Goal: Task Accomplishment & Management: Complete application form

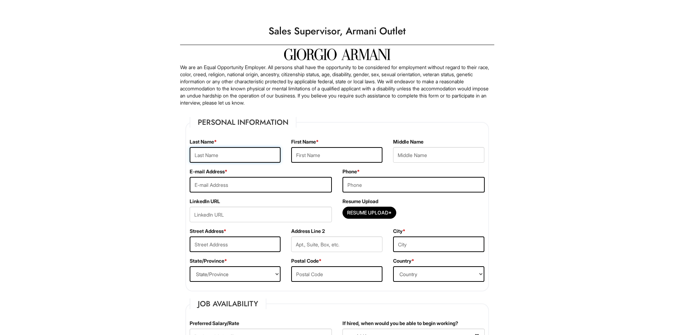
click at [214, 162] on input "text" at bounding box center [235, 155] width 91 height 16
type input "waleik"
drag, startPoint x: 210, startPoint y: 153, endPoint x: 183, endPoint y: 148, distance: 26.5
type input "Fennicks"
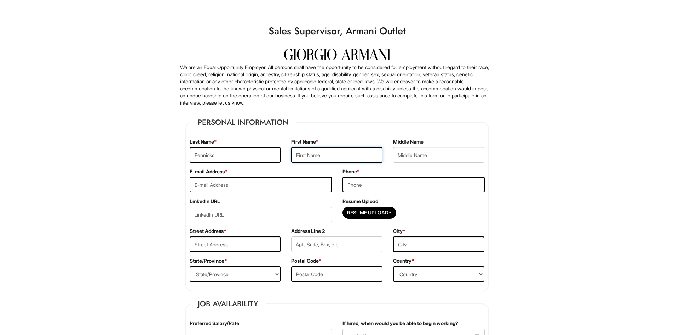
click at [319, 154] on input "text" at bounding box center [336, 155] width 91 height 16
type input "Wakeik"
click at [409, 155] on input "text" at bounding box center [438, 155] width 91 height 16
type input "[PERSON_NAME]"
click at [212, 181] on input "email" at bounding box center [261, 185] width 142 height 16
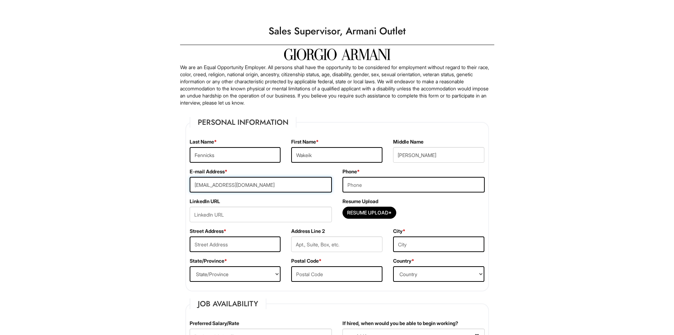
type input "[EMAIL_ADDRESS][DOMAIN_NAME]"
click at [353, 186] on input "tel" at bounding box center [414, 185] width 142 height 16
type input "5123865722"
click at [211, 246] on input "text" at bounding box center [235, 244] width 91 height 16
type input "[STREET_ADDRESS]"
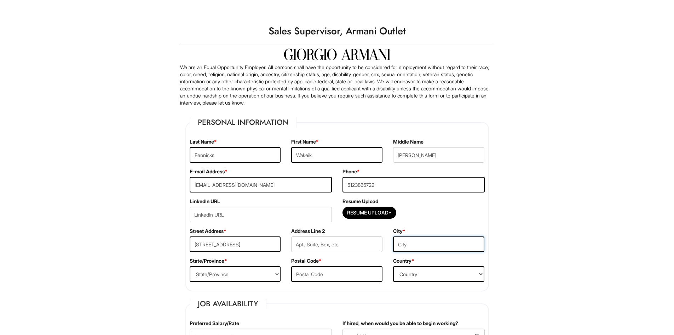
click at [404, 246] on input "text" at bounding box center [438, 244] width 91 height 16
type input "[PERSON_NAME]"
click at [226, 270] on select "State/Province [US_STATE] [US_STATE] [US_STATE] [US_STATE] [US_STATE] [US_STATE…" at bounding box center [235, 274] width 91 height 16
select select "[GEOGRAPHIC_DATA]"
click at [190, 266] on select "State/Province [US_STATE] [US_STATE] [US_STATE] [US_STATE] [US_STATE] [US_STATE…" at bounding box center [235, 274] width 91 height 16
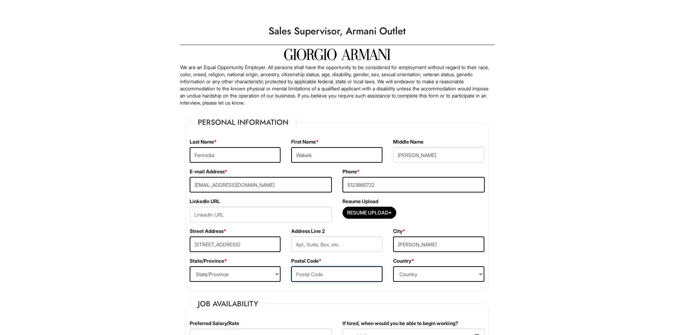
click at [307, 276] on input "text" at bounding box center [336, 274] width 91 height 16
type input "78617"
click at [410, 279] on select "Country [GEOGRAPHIC_DATA] [GEOGRAPHIC_DATA] [GEOGRAPHIC_DATA] [US_STATE] [GEOGR…" at bounding box center [438, 274] width 91 height 16
select select "[GEOGRAPHIC_DATA]"
click at [393, 266] on select "Country [GEOGRAPHIC_DATA] [GEOGRAPHIC_DATA] [GEOGRAPHIC_DATA] [US_STATE] [GEOGR…" at bounding box center [438, 274] width 91 height 16
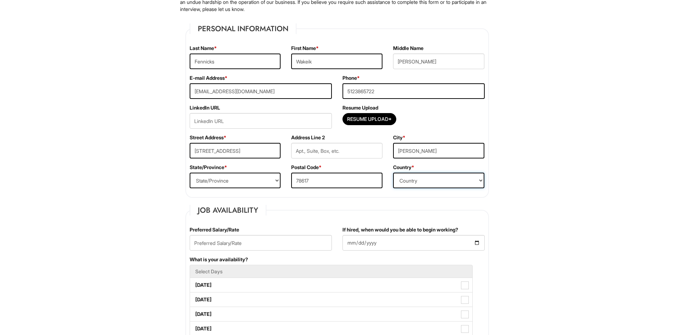
scroll to position [106, 0]
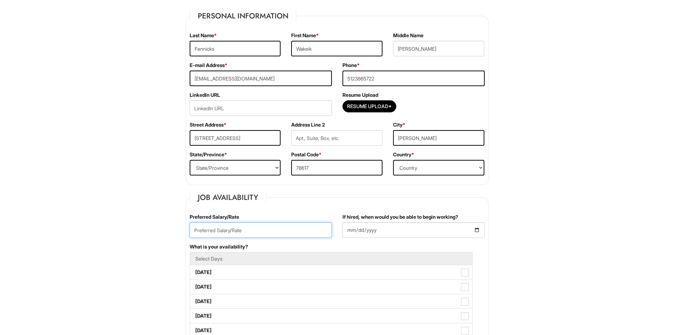
click at [217, 228] on input "text" at bounding box center [261, 230] width 142 height 16
type input "t"
click at [205, 229] on input "25hr" at bounding box center [261, 230] width 142 height 16
type input "25hr"
click at [456, 224] on input "If hired, when would you be able to begin working?" at bounding box center [414, 230] width 142 height 16
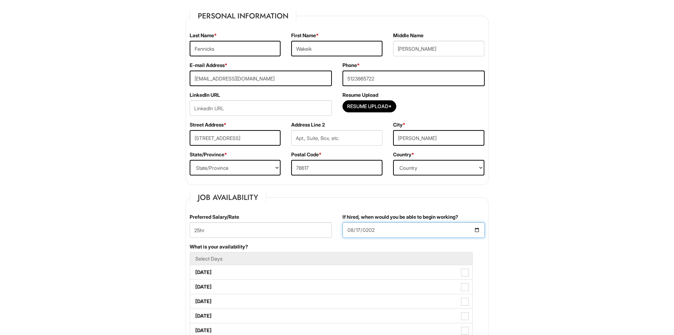
type input "[DATE]"
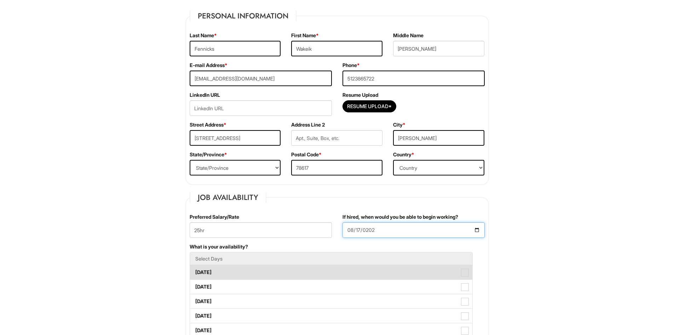
scroll to position [142, 0]
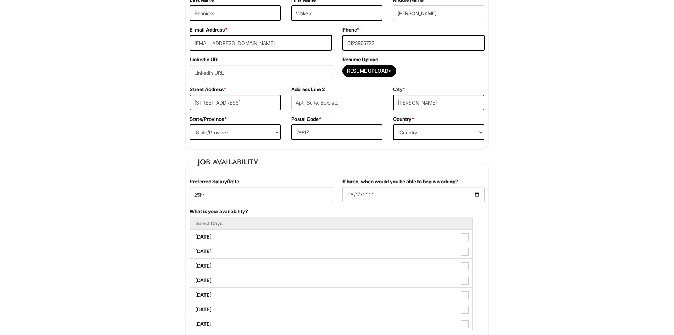
click at [233, 220] on li "Select Days" at bounding box center [331, 222] width 283 height 13
click at [231, 223] on h5 "Select Days" at bounding box center [331, 222] width 272 height 5
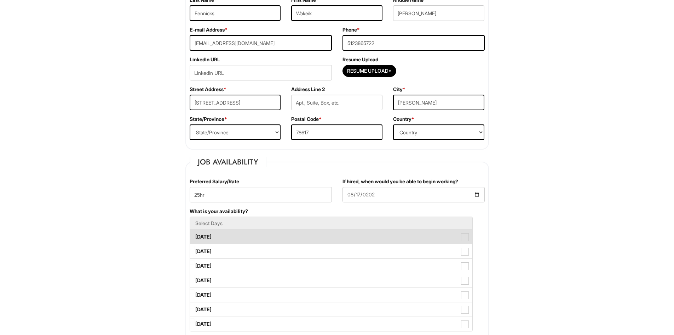
click at [213, 239] on label "[DATE]" at bounding box center [331, 236] width 282 height 14
click at [195, 235] on Available_Monday "[DATE]" at bounding box center [192, 233] width 5 height 5
checkbox Available_Monday "true"
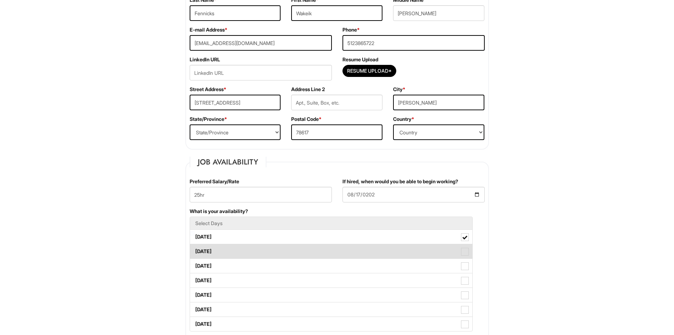
click at [228, 249] on label "[DATE]" at bounding box center [331, 251] width 282 height 14
click at [195, 249] on Available_Tuesday "[DATE]" at bounding box center [192, 247] width 5 height 5
checkbox Available_Tuesday "true"
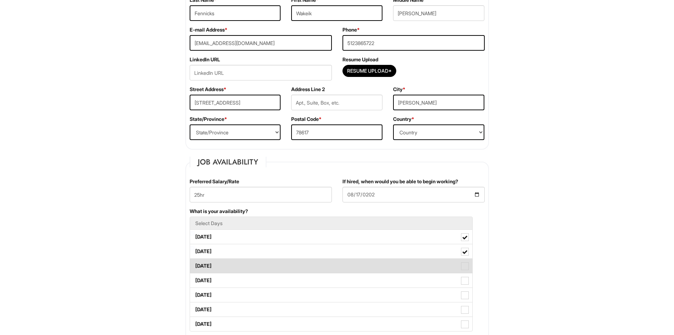
click at [220, 269] on label "[DATE]" at bounding box center [331, 265] width 282 height 14
click at [195, 264] on Available_Wednesday "[DATE]" at bounding box center [192, 262] width 5 height 5
checkbox Available_Wednesday "true"
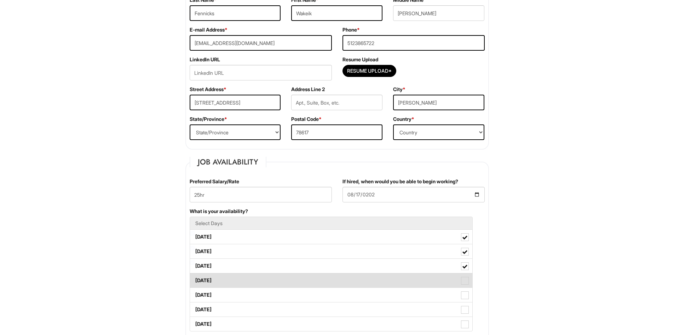
click at [220, 281] on label "[DATE]" at bounding box center [331, 280] width 282 height 14
click at [195, 279] on Available_Thursday "[DATE]" at bounding box center [192, 276] width 5 height 5
checkbox Available_Thursday "true"
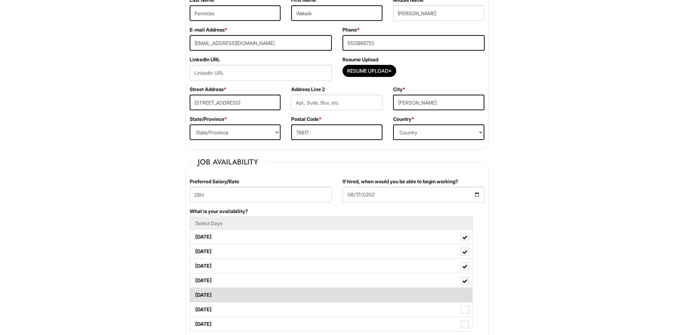
click at [216, 297] on label "[DATE]" at bounding box center [331, 294] width 282 height 14
click at [195, 293] on Available_Friday "[DATE]" at bounding box center [192, 291] width 5 height 5
checkbox Available_Friday "true"
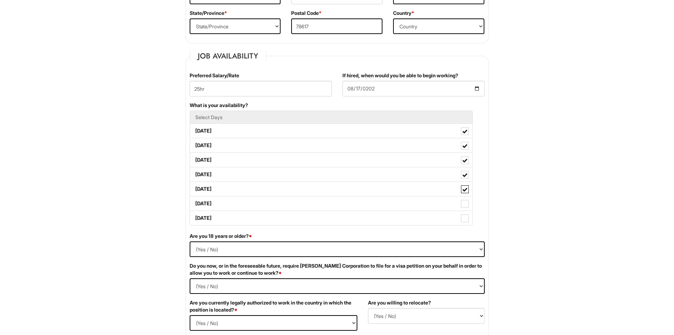
scroll to position [248, 0]
click at [206, 251] on select "(Yes / No) Yes No" at bounding box center [337, 249] width 295 height 16
select select "Yes"
click at [190, 241] on select "(Yes / No) Yes No" at bounding box center [337, 249] width 295 height 16
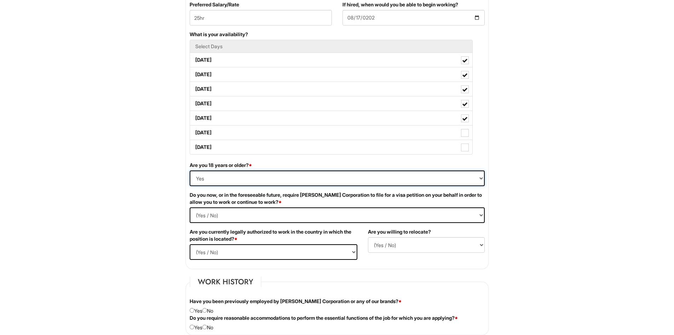
scroll to position [319, 0]
click at [215, 216] on Required "(Yes / No) Yes No" at bounding box center [337, 215] width 295 height 16
select Required "No"
click at [190, 207] on Required "(Yes / No) Yes No" at bounding box center [337, 215] width 295 height 16
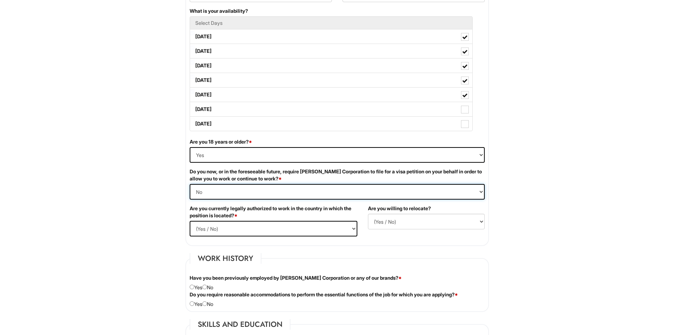
scroll to position [354, 0]
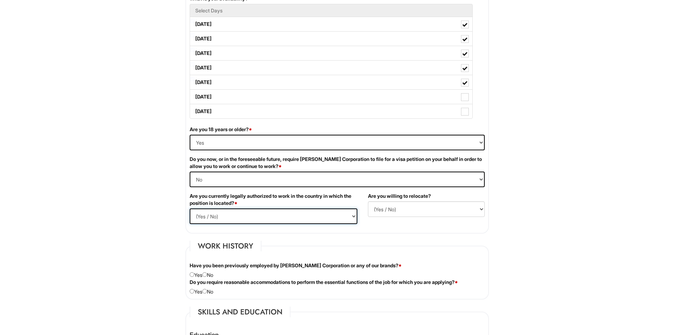
click at [218, 215] on select "(Yes / No) Yes No" at bounding box center [274, 216] width 168 height 16
select select "Yes"
click at [190, 208] on select "(Yes / No) Yes No" at bounding box center [274, 216] width 168 height 16
click at [383, 208] on select "(Yes / No) No Yes" at bounding box center [426, 209] width 117 height 16
select select "Y"
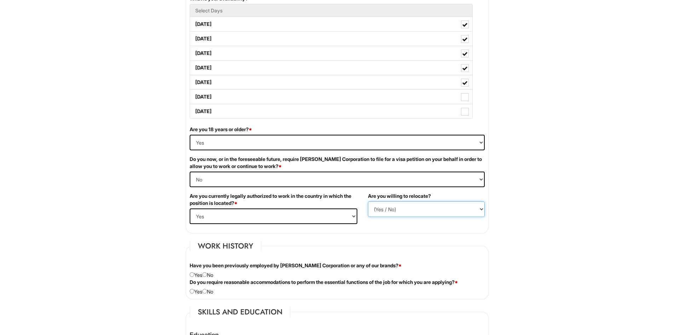
click at [368, 201] on select "(Yes / No) No Yes" at bounding box center [426, 209] width 117 height 16
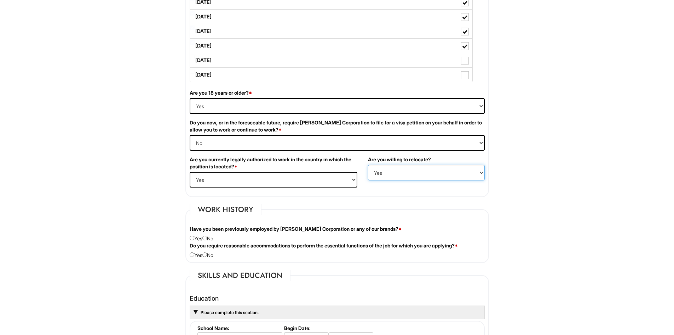
scroll to position [425, 0]
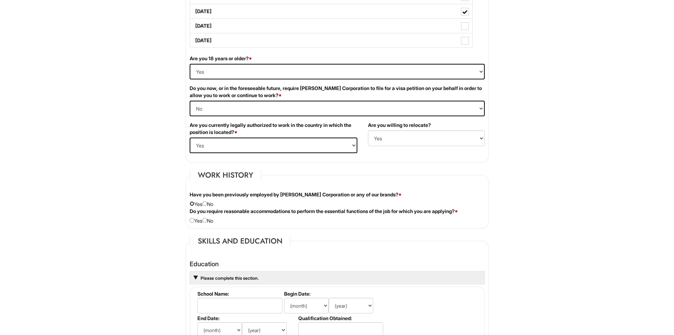
click at [192, 203] on input "radio" at bounding box center [192, 203] width 5 height 5
radio input "true"
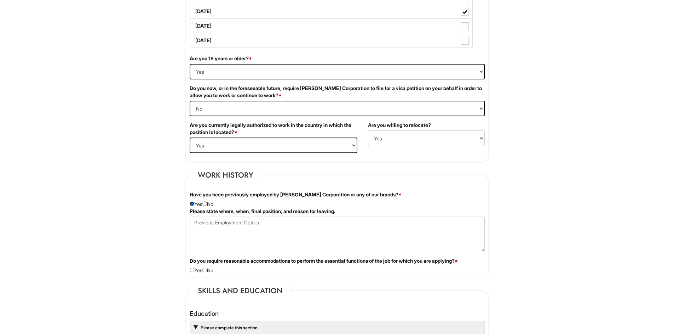
scroll to position [460, 0]
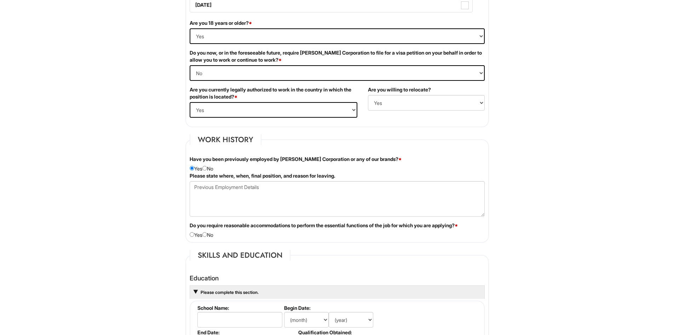
click at [210, 167] on div "Have you been previously employed by [PERSON_NAME] Corporation or any of our br…" at bounding box center [337, 163] width 306 height 17
click at [207, 167] on input "radio" at bounding box center [204, 168] width 5 height 5
radio input "true"
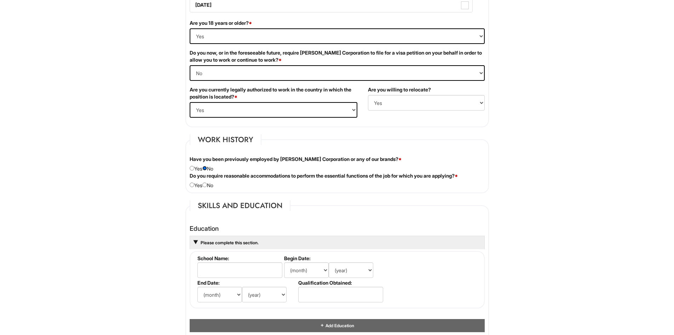
scroll to position [496, 0]
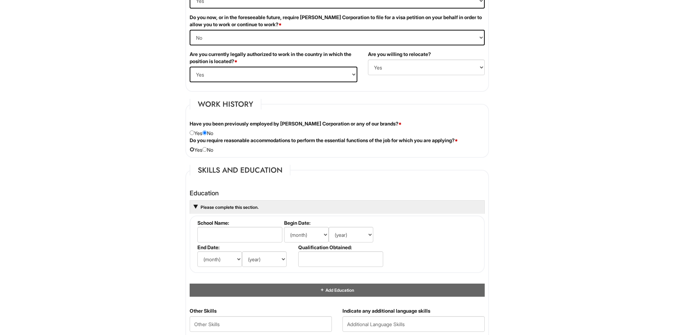
click at [192, 149] on input "radio" at bounding box center [192, 149] width 5 height 5
radio input "true"
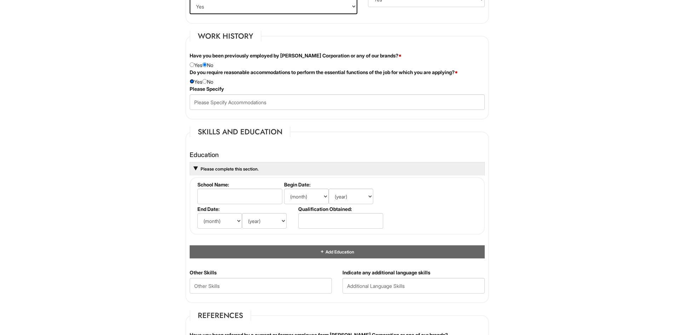
scroll to position [566, 0]
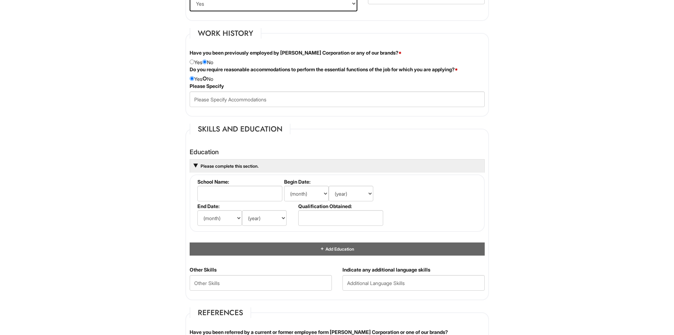
click at [207, 77] on input "radio" at bounding box center [204, 78] width 5 height 5
radio input "true"
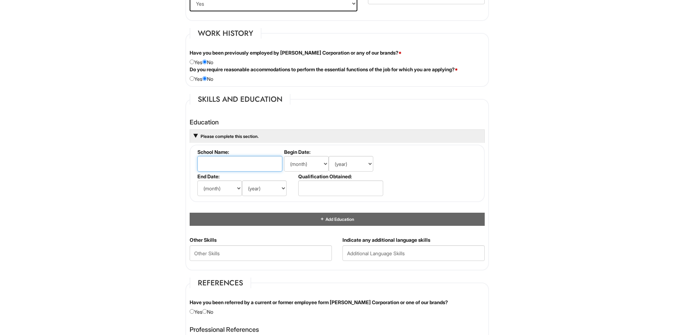
click at [215, 159] on input "text" at bounding box center [240, 164] width 85 height 16
type input "[GEOGRAPHIC_DATA][PERSON_NAME]"
click at [297, 162] on select "(month) Jan Feb Mar Apr May Jun [DATE] Aug Sep Oct Nov Dec" at bounding box center [306, 164] width 45 height 16
select select "8"
click at [284, 156] on select "(month) Jan Feb Mar Apr May Jun [DATE] Aug Sep Oct Nov Dec" at bounding box center [306, 164] width 45 height 16
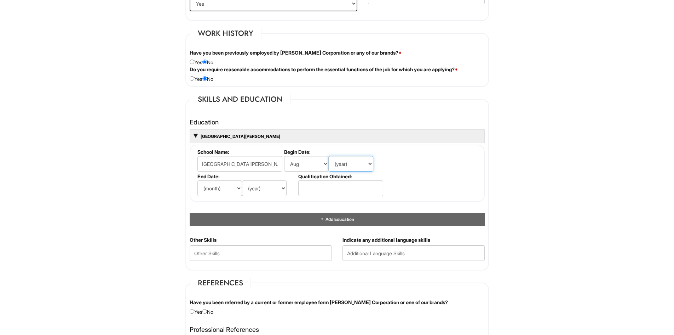
click at [339, 163] on select "(year) 2029 2028 2027 2026 2025 2024 2023 2022 2021 2020 2019 2018 2017 2016 20…" at bounding box center [351, 164] width 45 height 16
select select "1990"
click at [329, 156] on select "(year) 2029 2028 2027 2026 2025 2024 2023 2022 2021 2020 2019 2018 2017 2016 20…" at bounding box center [351, 164] width 45 height 16
click at [206, 190] on select "(month) Jan Feb Mar Apr May Jun [DATE] Aug Sep Oct Nov Dec" at bounding box center [220, 188] width 45 height 16
select select "6"
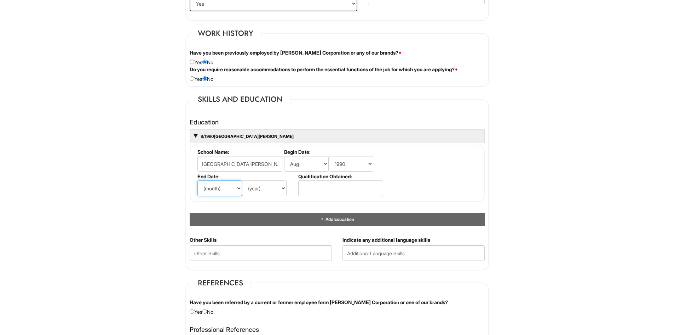
click at [198, 180] on select "(month) Jan Feb Mar Apr May Jun [DATE] Aug Sep Oct Nov Dec" at bounding box center [220, 188] width 45 height 16
click at [253, 188] on select "(year) 2029 2028 2027 2026 2025 2024 2023 2022 2021 2020 2019 2018 2017 2016 20…" at bounding box center [264, 188] width 45 height 16
select select "1992"
click at [242, 180] on select "(year) 2029 2028 2027 2026 2025 2024 2023 2022 2021 2020 2019 2018 2017 2016 20…" at bounding box center [264, 188] width 45 height 16
click at [309, 190] on input "text" at bounding box center [340, 188] width 85 height 16
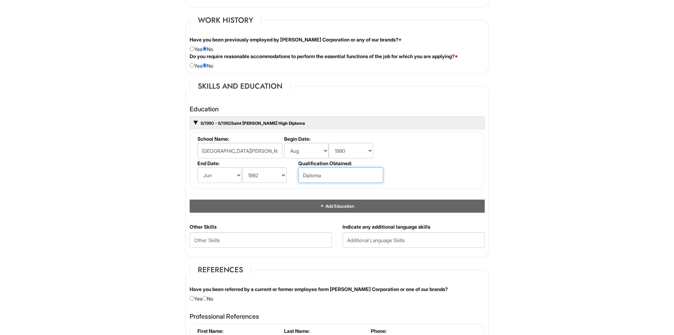
scroll to position [602, 0]
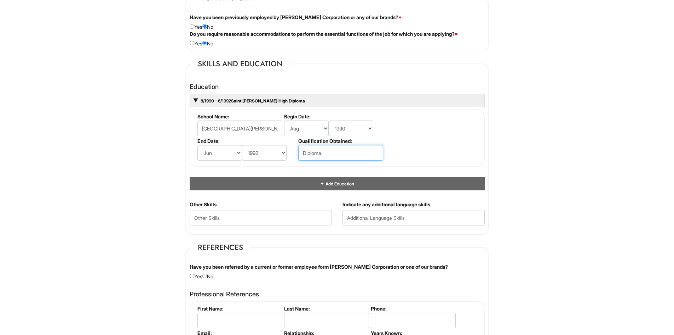
type input "Diploma"
click at [198, 215] on Skills "text" at bounding box center [261, 218] width 142 height 16
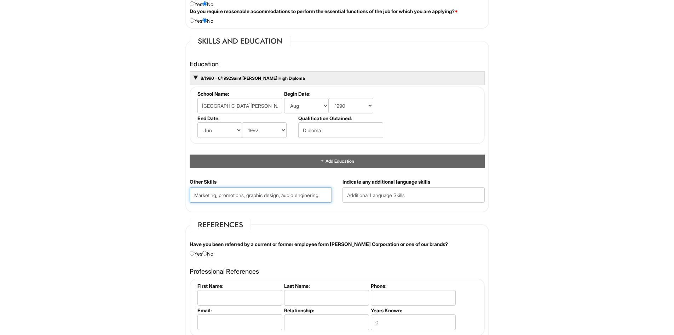
scroll to position [637, 0]
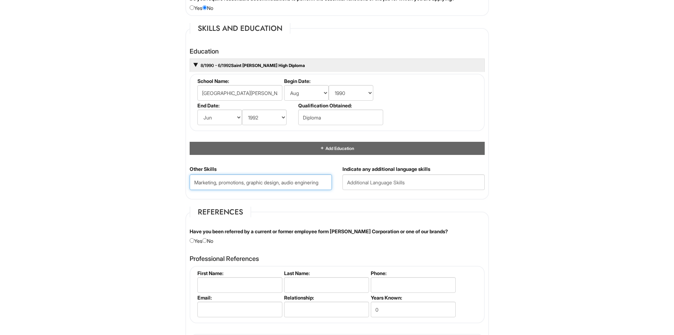
type Skills "Marketing, promotions, graphic design, audio enginering"
click at [354, 187] on input "text" at bounding box center [414, 182] width 142 height 16
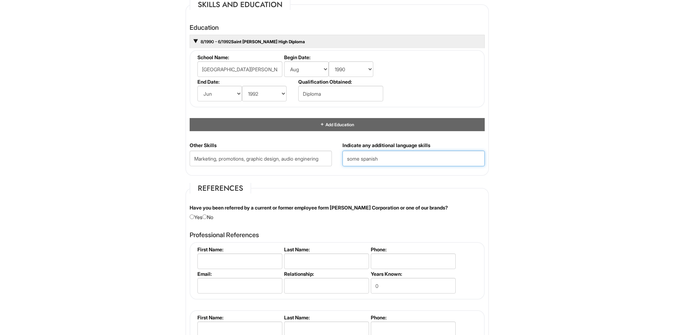
scroll to position [673, 0]
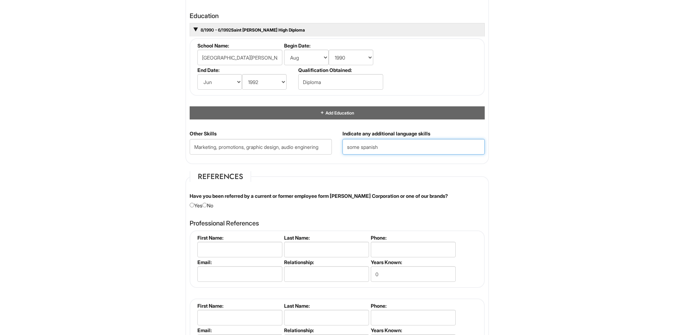
type input "some spanish"
click at [207, 204] on input "radio" at bounding box center [204, 204] width 5 height 5
radio input "true"
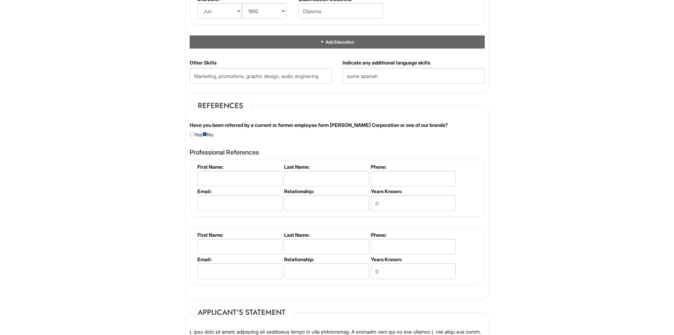
scroll to position [779, 0]
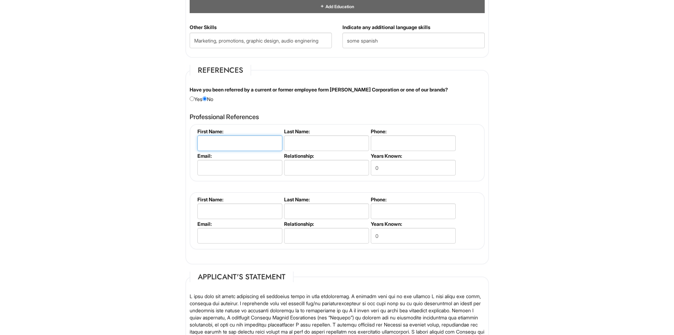
click at [204, 149] on input "text" at bounding box center [240, 143] width 85 height 16
type input "councelor"
drag, startPoint x: 292, startPoint y: 144, endPoint x: 408, endPoint y: 144, distance: 115.8
click at [295, 144] on input "text" at bounding box center [326, 143] width 85 height 16
type input "Amjed"
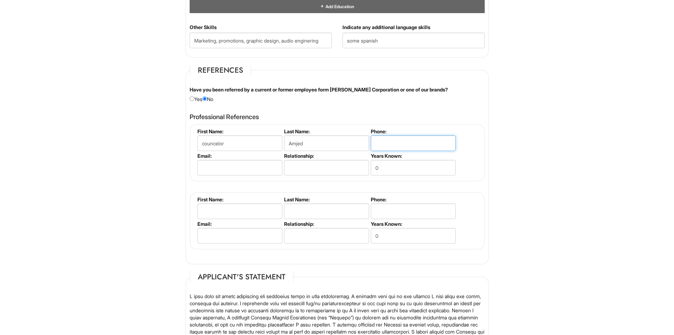
click at [394, 145] on input "tel" at bounding box center [413, 143] width 85 height 16
type input "5123865722"
click at [211, 168] on input "email" at bounding box center [240, 168] width 85 height 16
click at [301, 172] on input "text" at bounding box center [326, 168] width 85 height 16
type input "case manager"
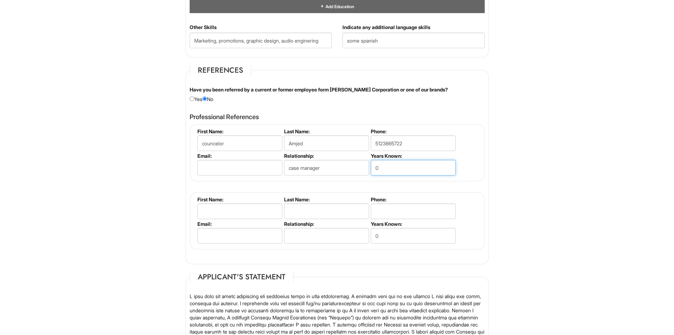
click at [385, 170] on input "0" at bounding box center [413, 168] width 85 height 16
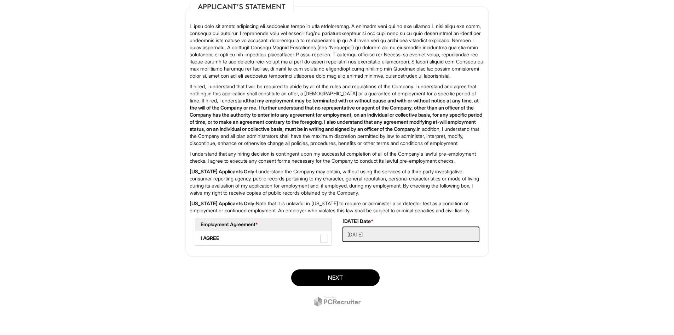
scroll to position [1062, 0]
type input "01"
click at [321, 242] on span at bounding box center [324, 238] width 8 height 8
click at [200, 237] on AGREE "I AGREE" at bounding box center [197, 234] width 5 height 5
checkbox AGREE "true"
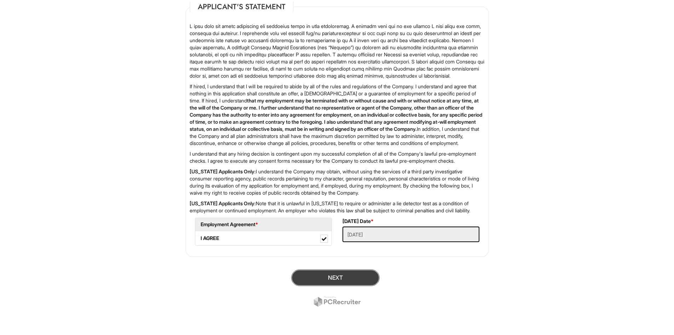
click at [342, 286] on button "Next" at bounding box center [335, 277] width 89 height 17
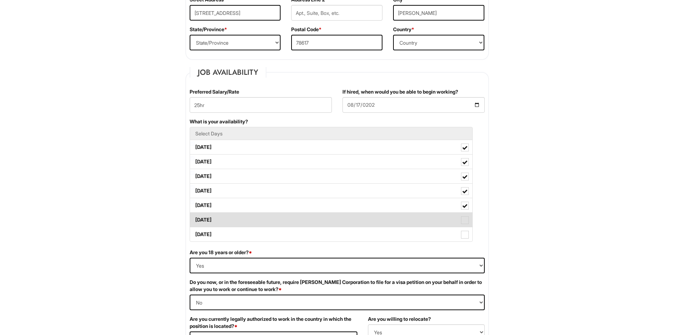
scroll to position [291, 0]
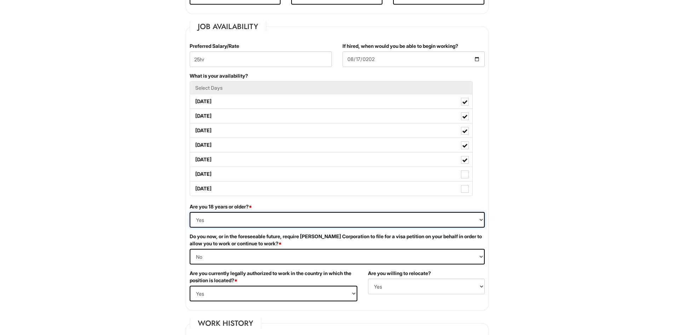
click at [475, 220] on select "(Yes / No) Yes No" at bounding box center [337, 220] width 295 height 16
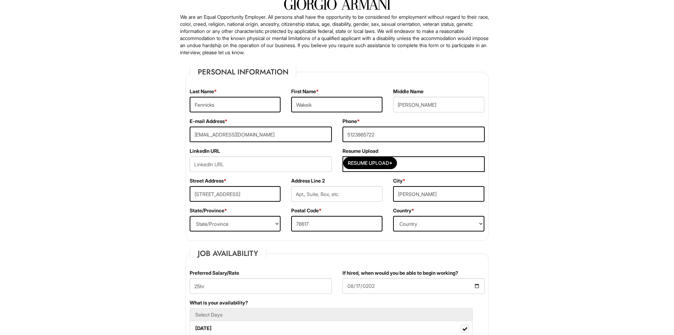
scroll to position [29, 0]
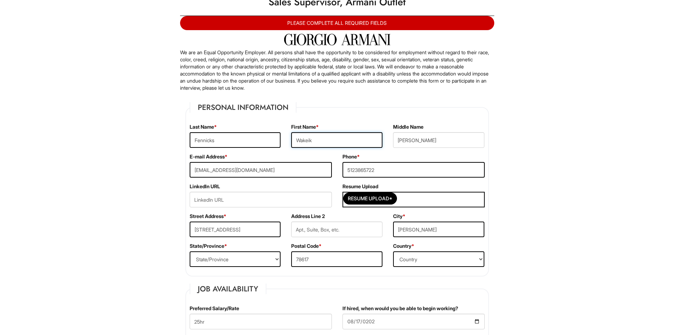
drag, startPoint x: 306, startPoint y: 142, endPoint x: 344, endPoint y: 136, distance: 39.0
click at [306, 142] on input "Wakeik" at bounding box center [336, 140] width 91 height 16
type input "Waleik"
click at [355, 169] on input "5123865722" at bounding box center [414, 170] width 142 height 16
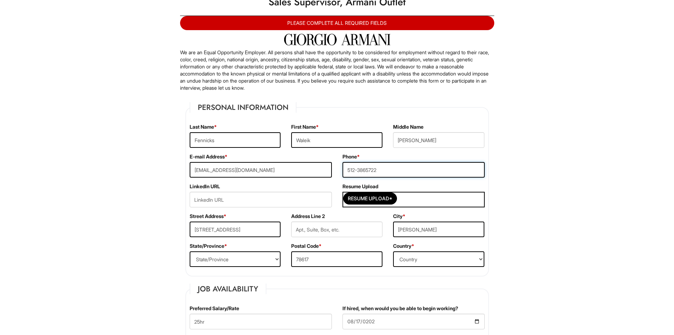
click at [367, 170] on input "512-3865722" at bounding box center [414, 170] width 142 height 16
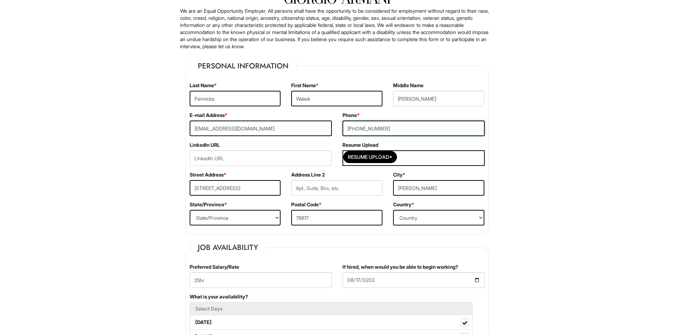
scroll to position [71, 0]
type input "[PHONE_NUMBER]"
drag, startPoint x: 227, startPoint y: 188, endPoint x: 230, endPoint y: 189, distance: 3.7
click at [227, 188] on input "[STREET_ADDRESS]" at bounding box center [235, 187] width 91 height 16
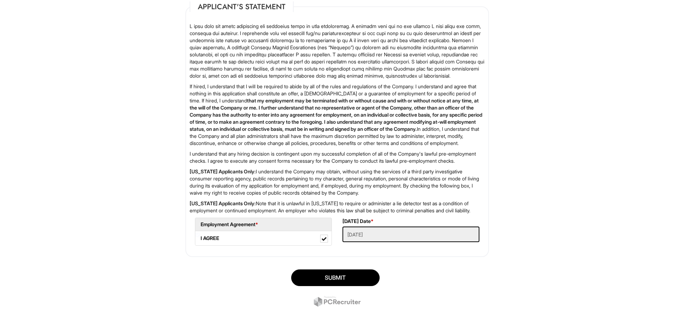
scroll to position [1091, 0]
type input "[STREET_ADDRESS]"
click at [341, 278] on button "SUBMIT" at bounding box center [335, 277] width 89 height 17
click at [385, 235] on Applied "[DATE]" at bounding box center [411, 234] width 137 height 16
click at [337, 278] on button "SUBMIT" at bounding box center [335, 277] width 89 height 17
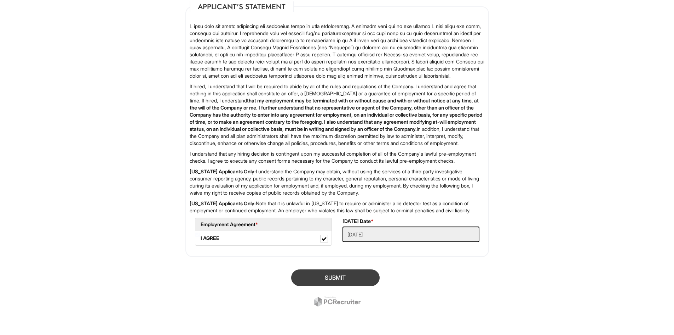
scroll to position [43, 0]
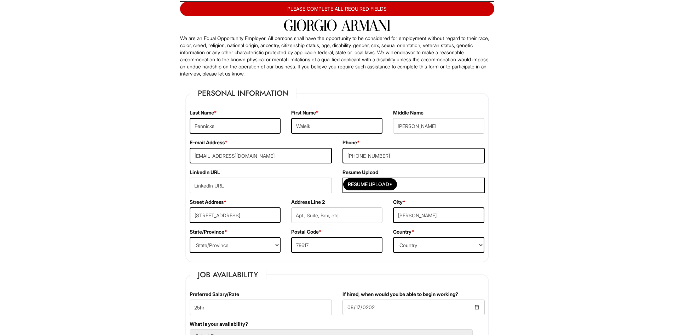
click at [422, 187] on div "Resume Upload*" at bounding box center [414, 185] width 142 height 16
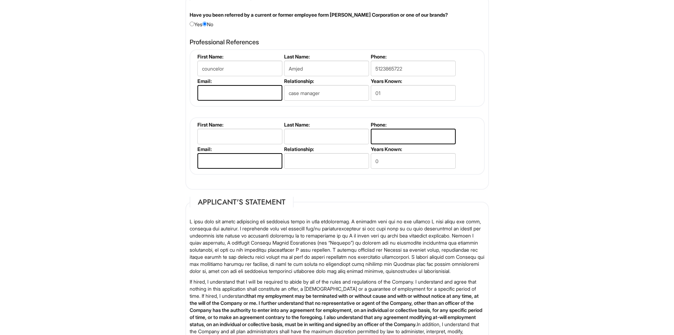
scroll to position [857, 0]
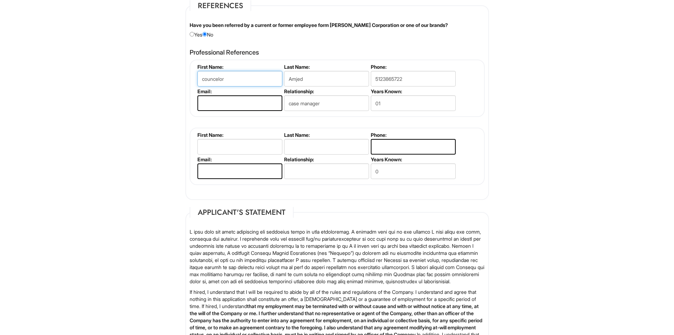
drag, startPoint x: 225, startPoint y: 80, endPoint x: 202, endPoint y: 75, distance: 22.8
click at [202, 75] on input "councelor" at bounding box center [240, 79] width 85 height 16
drag, startPoint x: 302, startPoint y: 80, endPoint x: 283, endPoint y: 78, distance: 19.3
click at [283, 78] on li "Last Name: [PERSON_NAME]" at bounding box center [325, 76] width 87 height 24
type input "d"
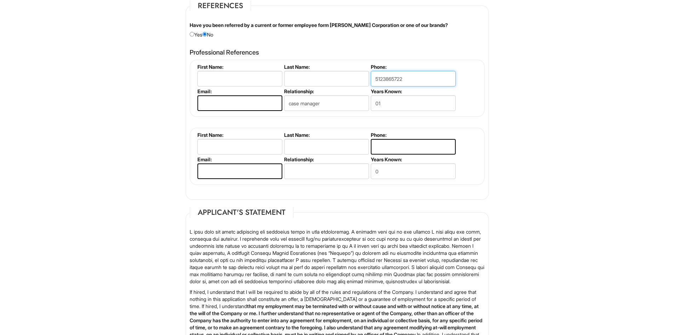
drag, startPoint x: 409, startPoint y: 75, endPoint x: 368, endPoint y: 75, distance: 40.4
click at [368, 64] on ul "First Name: Last Name: Phone: [PHONE_NUMBER] Email: Relationship: case manager …" at bounding box center [338, 64] width 285 height 0
drag, startPoint x: 322, startPoint y: 107, endPoint x: 276, endPoint y: 99, distance: 46.2
click at [276, 64] on ul "First Name: Last Name: Phone: Email: Relationship: case manager Years Known: 01" at bounding box center [338, 64] width 285 height 0
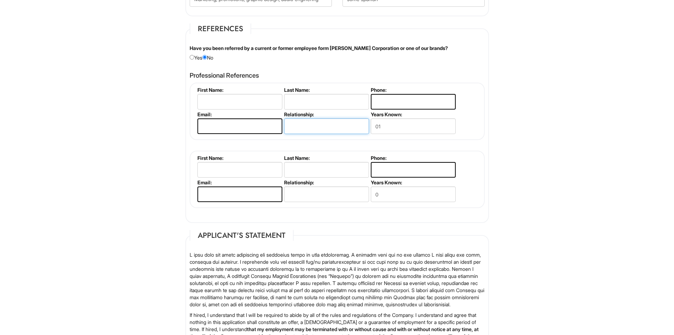
scroll to position [822, 0]
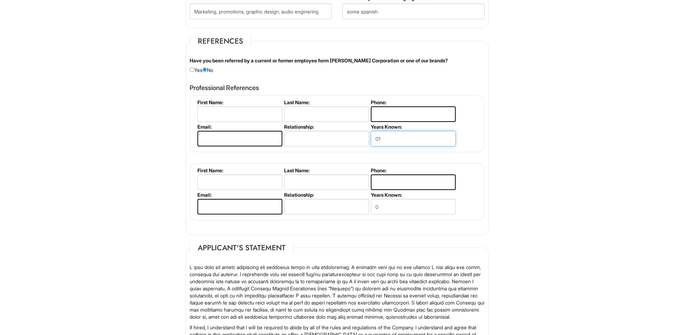
drag, startPoint x: 382, startPoint y: 141, endPoint x: 371, endPoint y: 137, distance: 11.0
click at [371, 137] on input "01" at bounding box center [413, 139] width 85 height 16
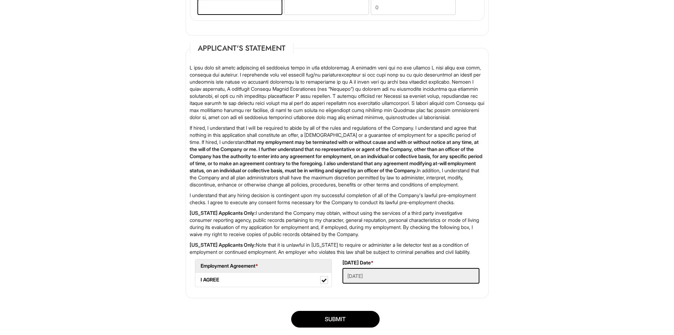
scroll to position [1070, 0]
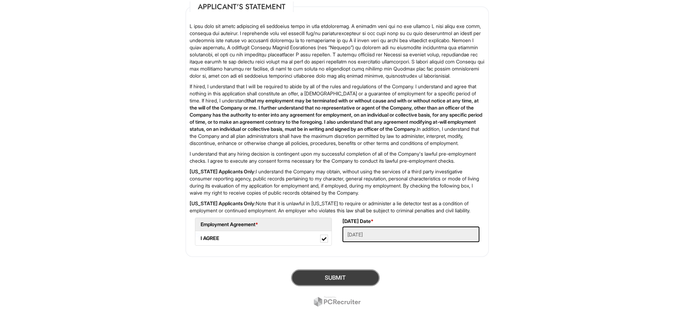
click at [322, 286] on button "SUBMIT" at bounding box center [335, 277] width 89 height 17
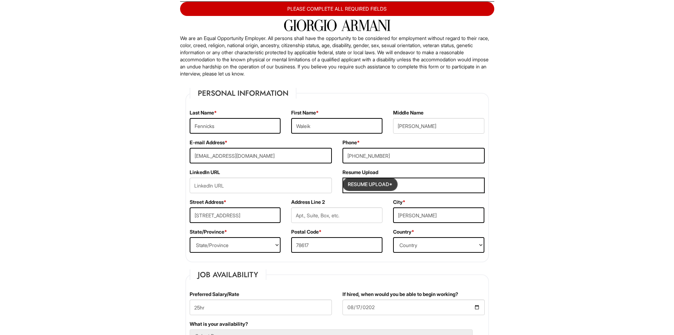
click at [390, 184] on input "Resume Upload*" at bounding box center [370, 183] width 53 height 11
